Goal: Task Accomplishment & Management: Manage account settings

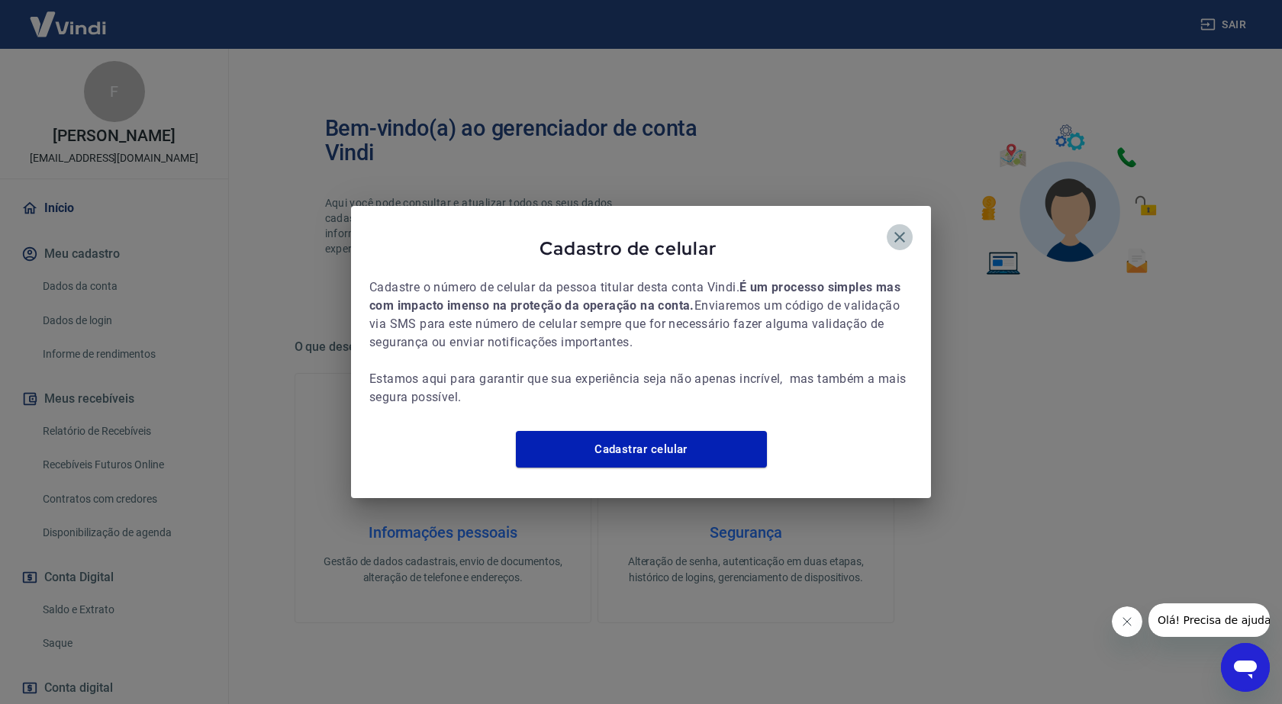
click at [899, 228] on icon "button" at bounding box center [900, 237] width 18 height 18
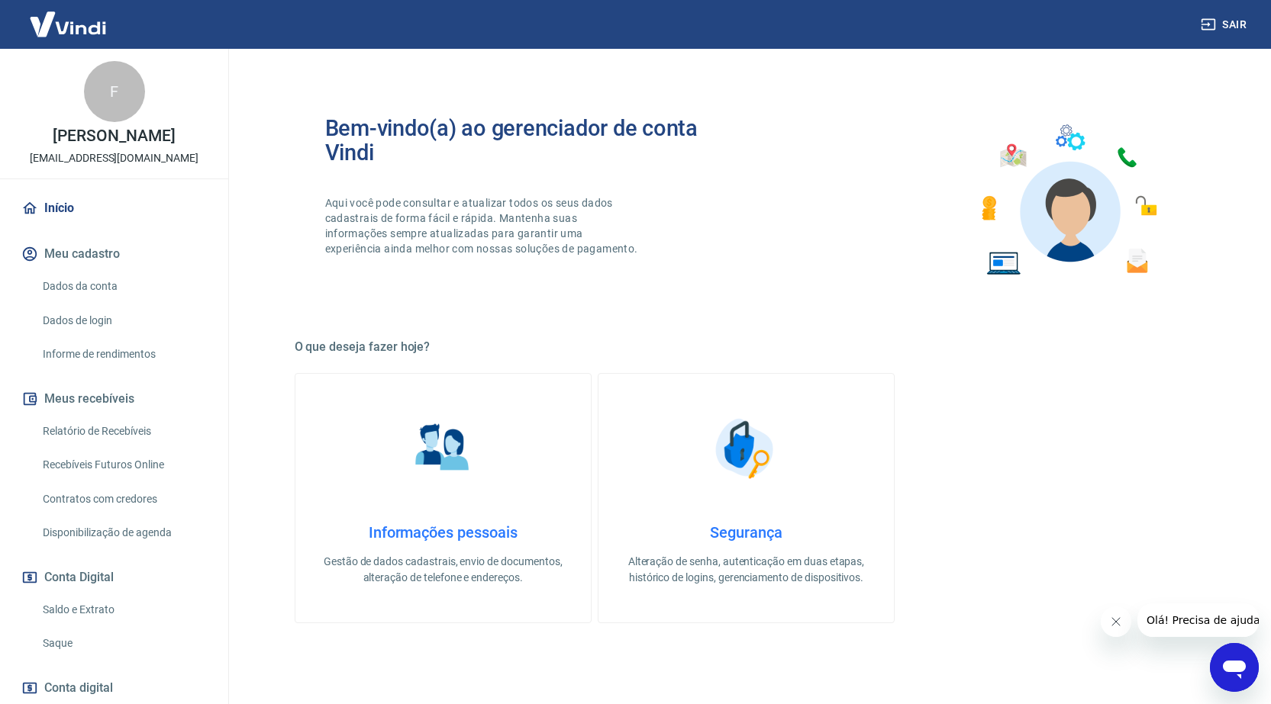
click at [142, 356] on link "Informe de rendimentos" at bounding box center [123, 354] width 173 height 31
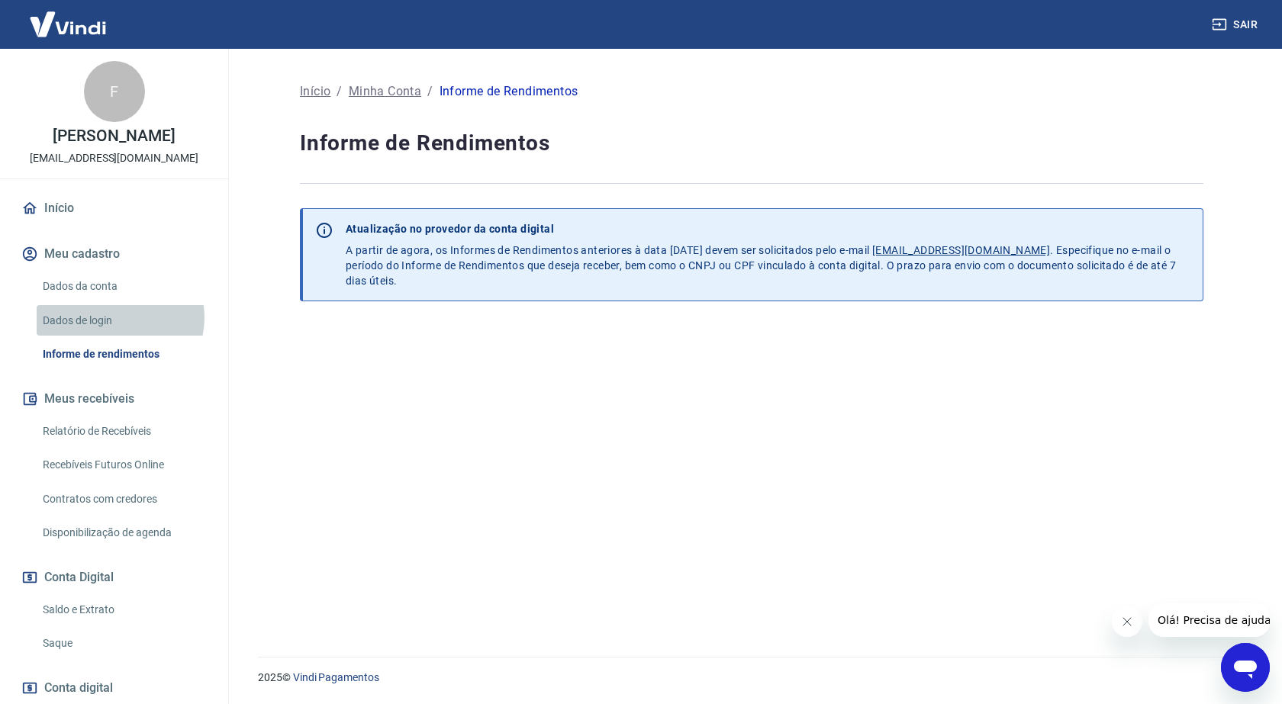
click at [119, 318] on link "Dados de login" at bounding box center [123, 320] width 173 height 31
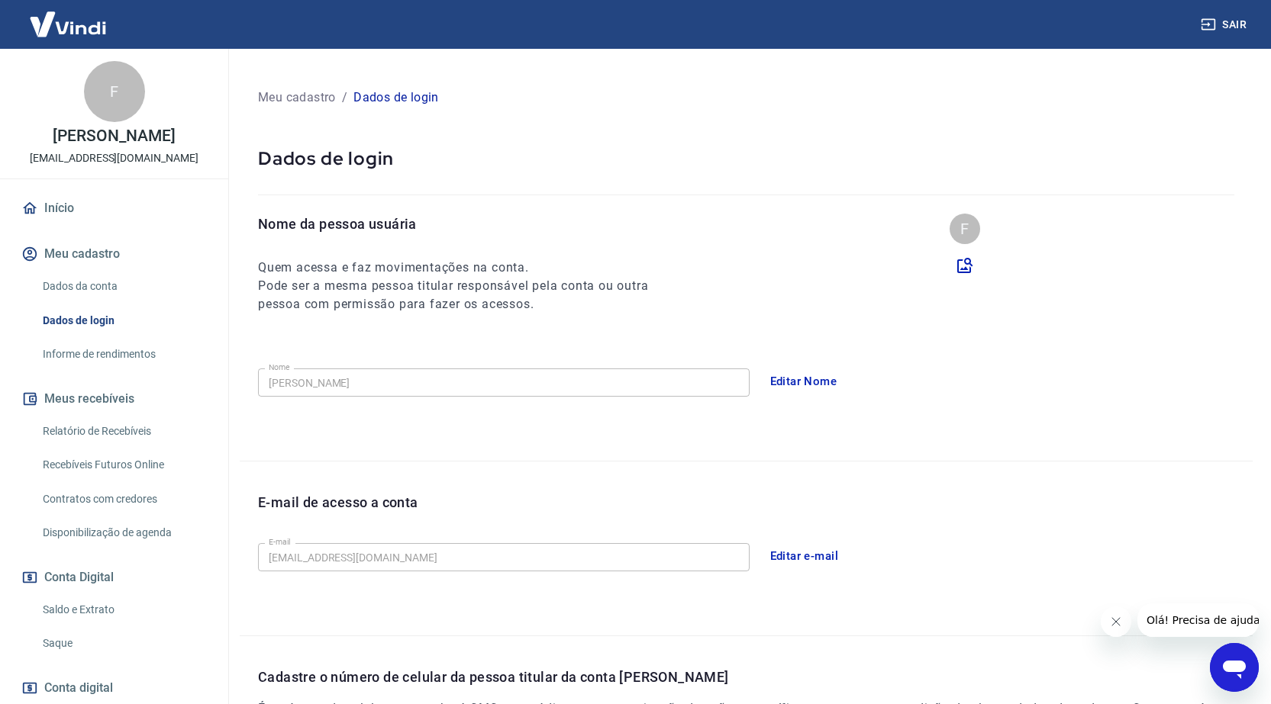
click at [112, 284] on link "Dados da conta" at bounding box center [123, 286] width 173 height 31
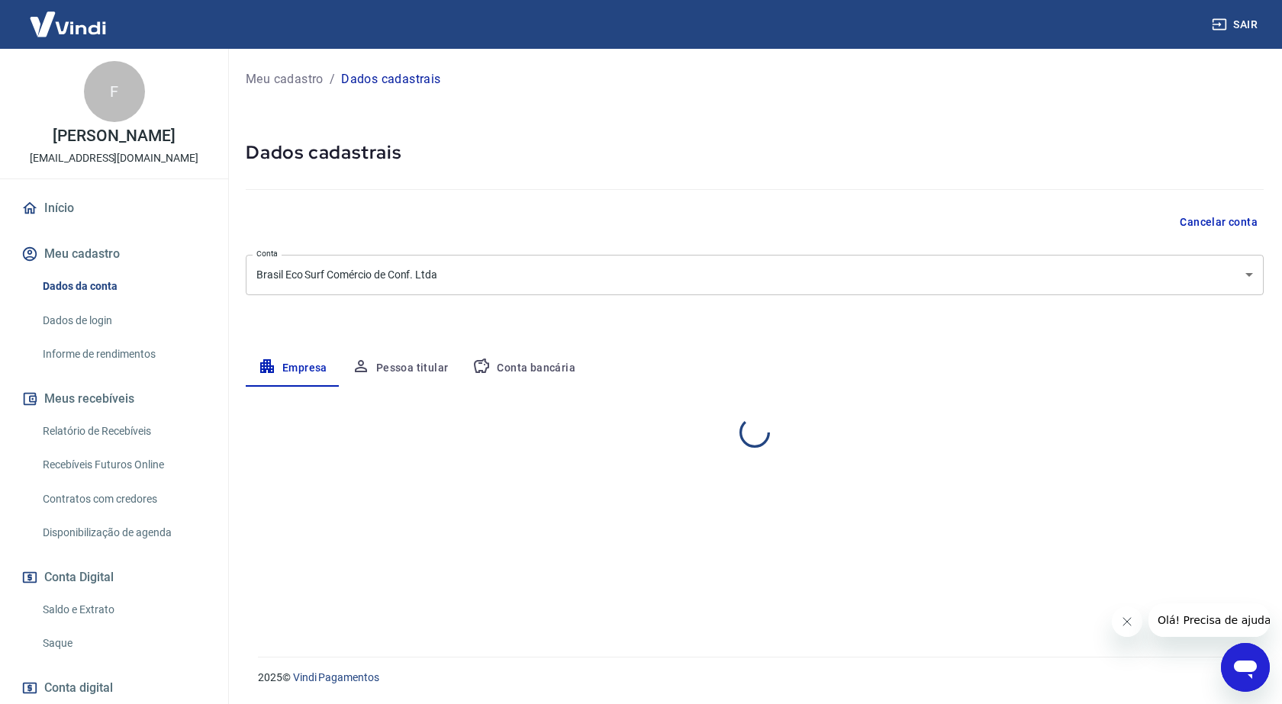
select select "SP"
select select "business"
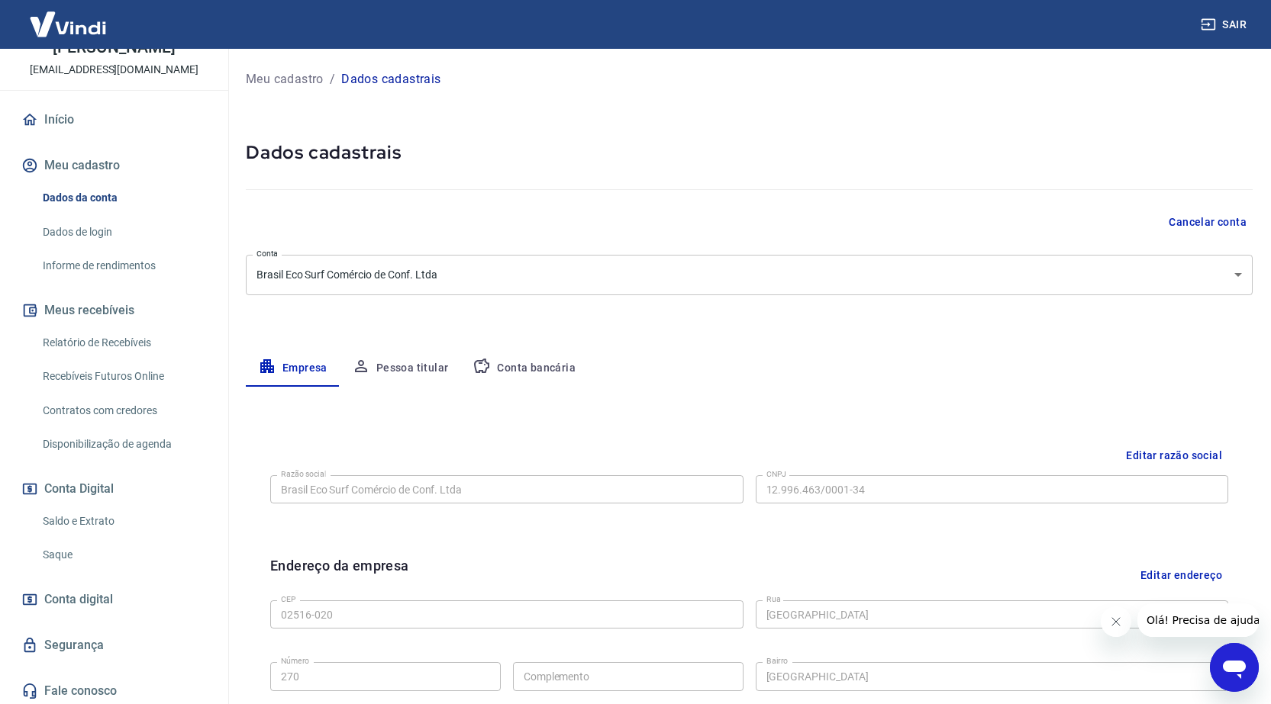
scroll to position [92, 0]
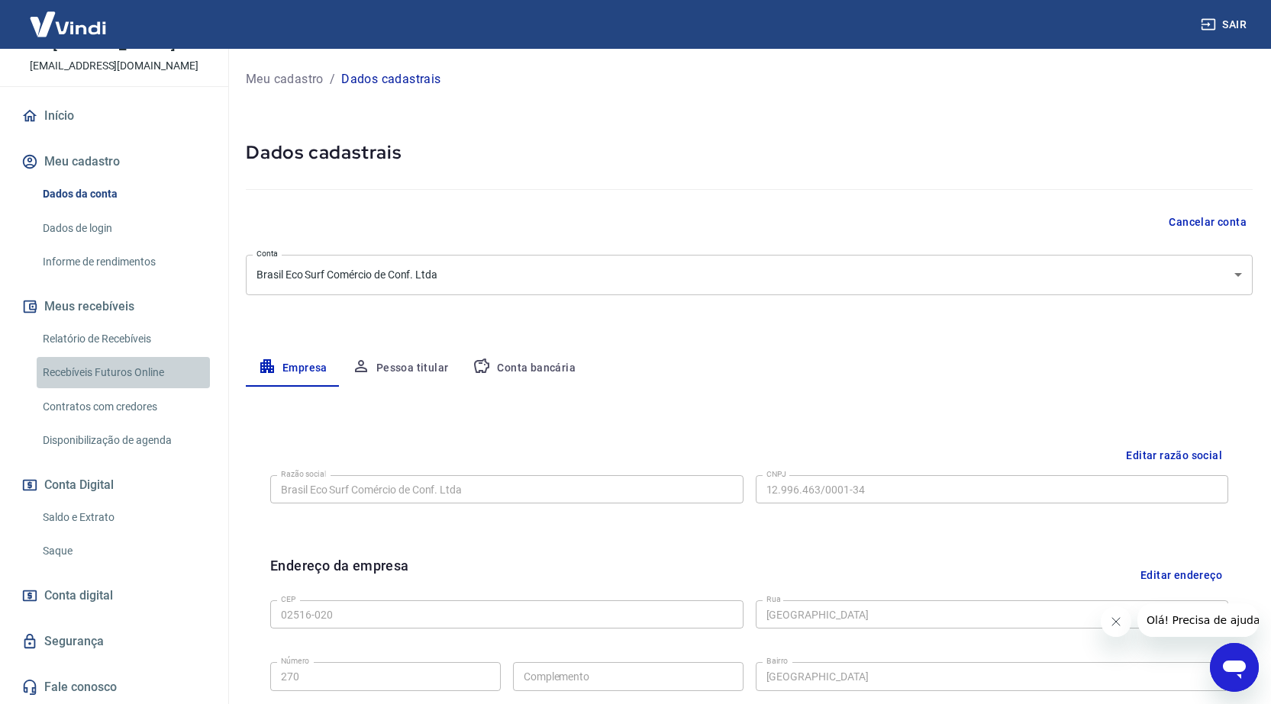
click at [153, 369] on link "Recebíveis Futuros Online" at bounding box center [123, 372] width 173 height 31
